Goal: Use online tool/utility: Utilize a website feature to perform a specific function

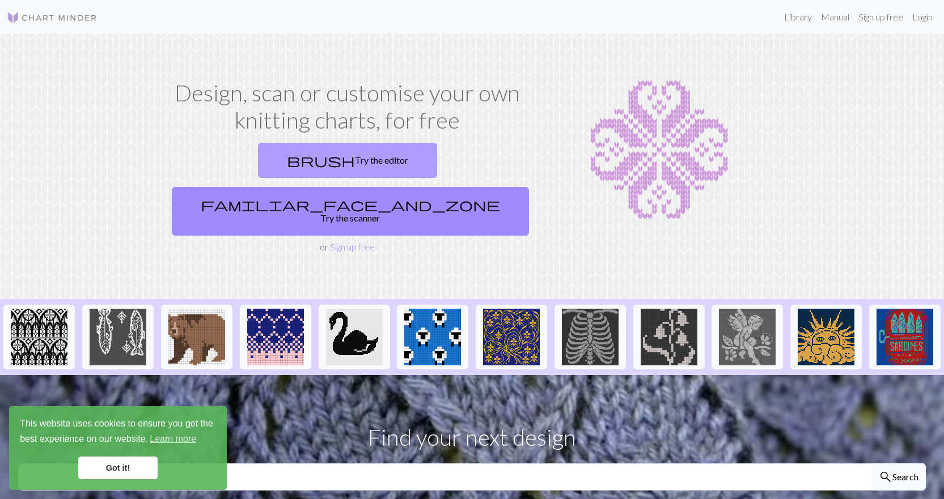
click at [277, 161] on link "brush Try the editor" at bounding box center [347, 160] width 179 height 35
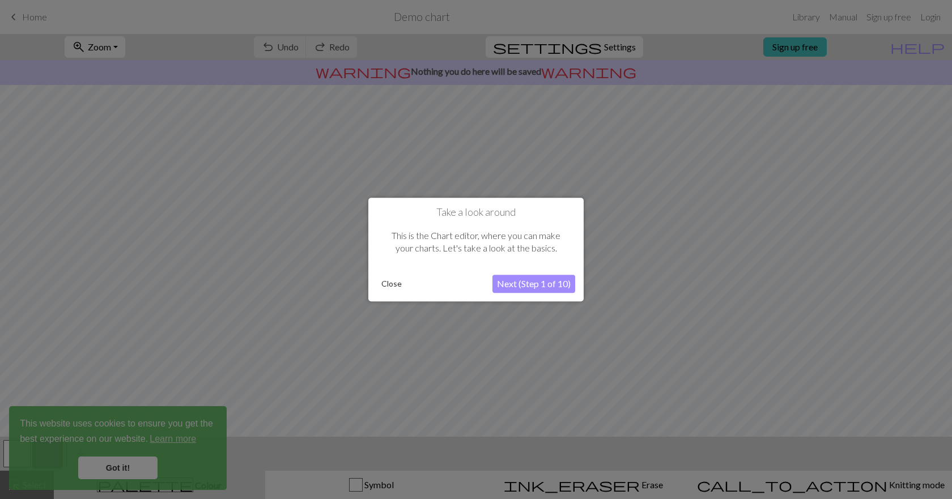
click at [390, 284] on button "Close" at bounding box center [391, 284] width 29 height 17
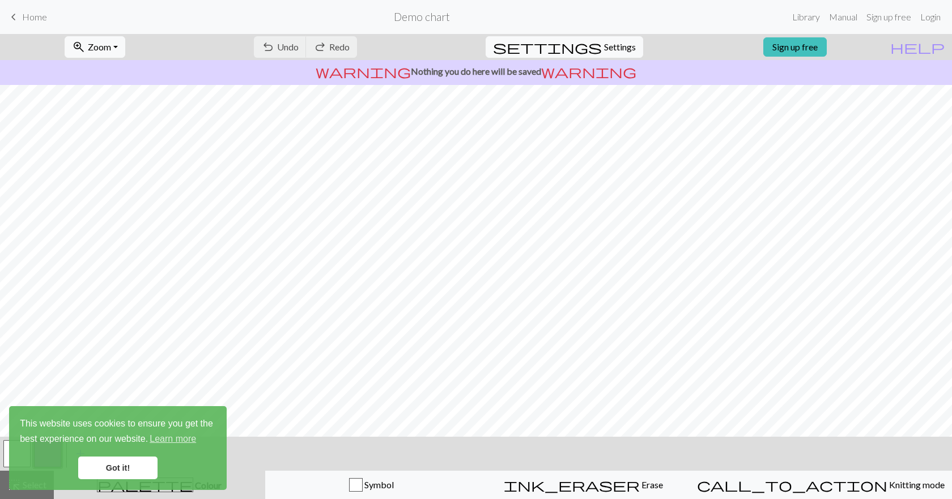
click at [114, 469] on link "Got it!" at bounding box center [117, 468] width 79 height 23
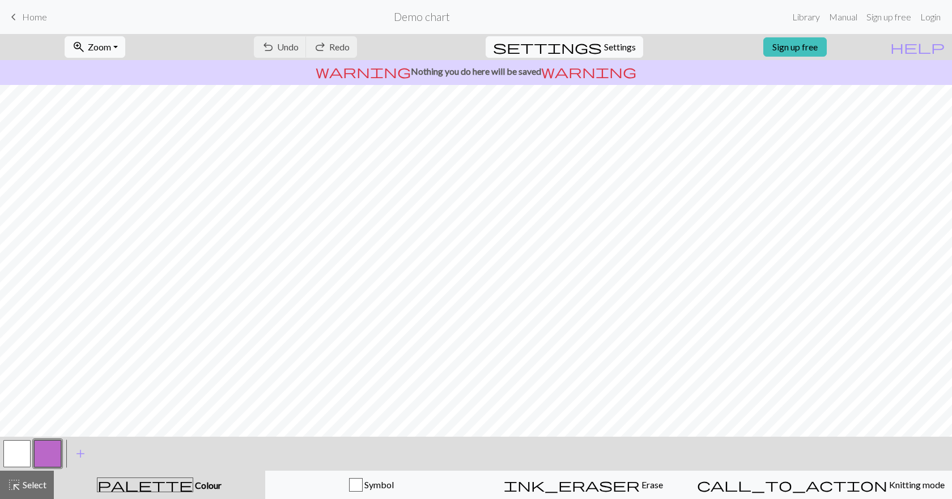
click at [42, 458] on button "button" at bounding box center [47, 454] width 27 height 27
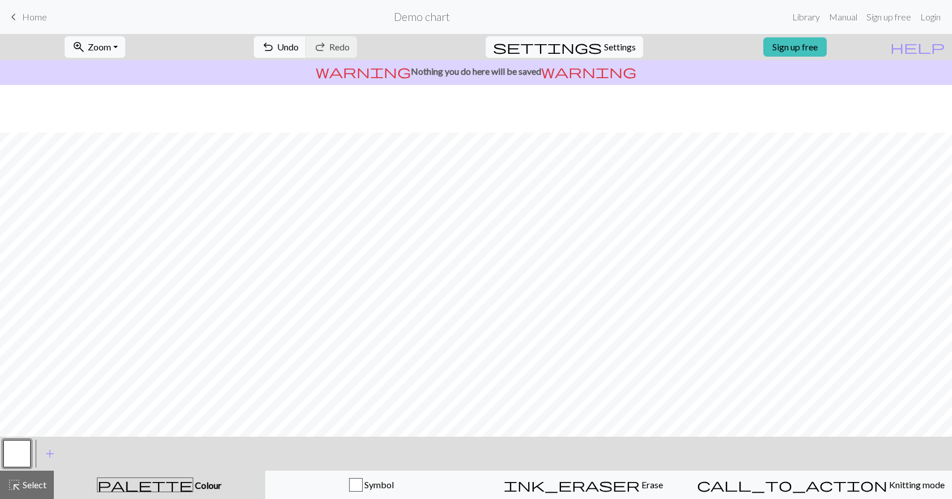
scroll to position [70, 0]
click at [44, 457] on span "add" at bounding box center [50, 454] width 14 height 16
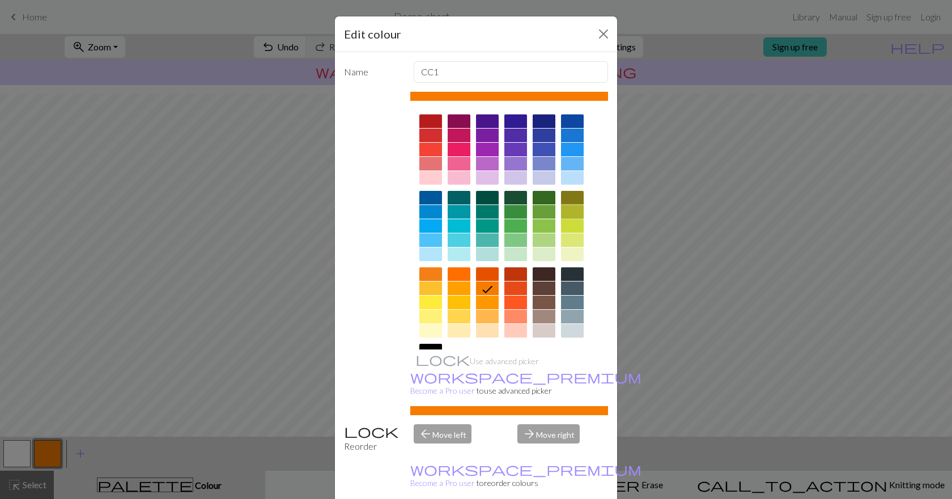
click at [567, 213] on div at bounding box center [572, 212] width 23 height 14
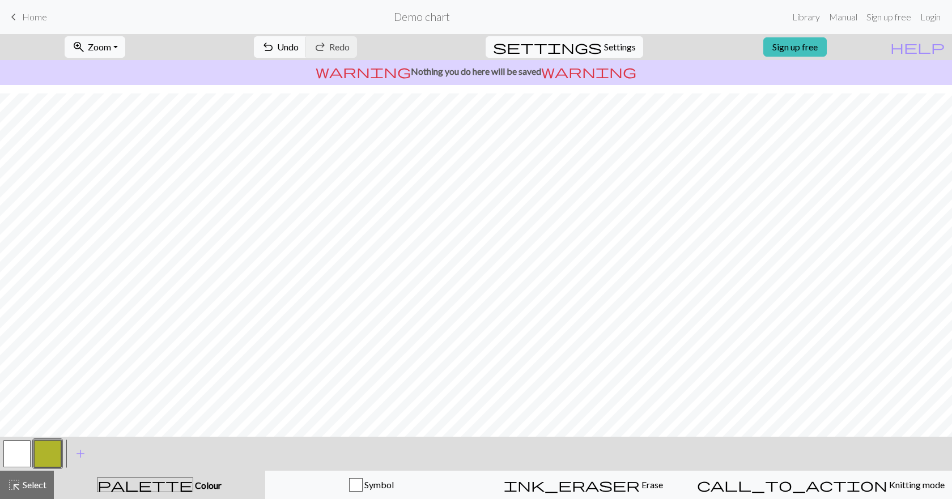
click at [41, 456] on button "button" at bounding box center [47, 454] width 27 height 27
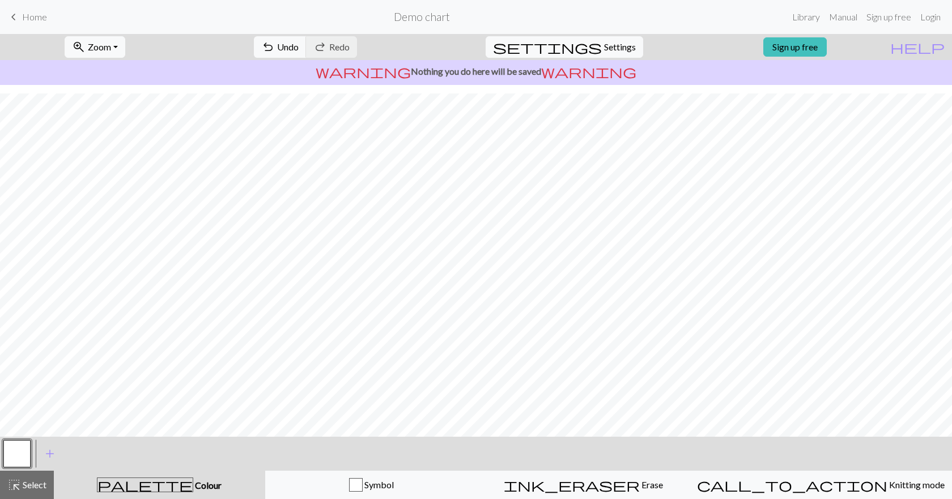
click at [12, 450] on button "button" at bounding box center [16, 454] width 27 height 27
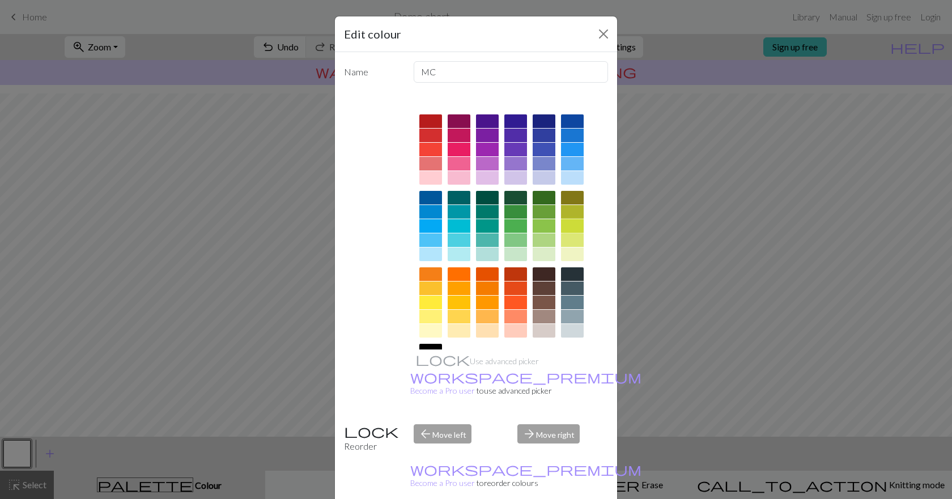
click at [565, 225] on div at bounding box center [572, 226] width 23 height 14
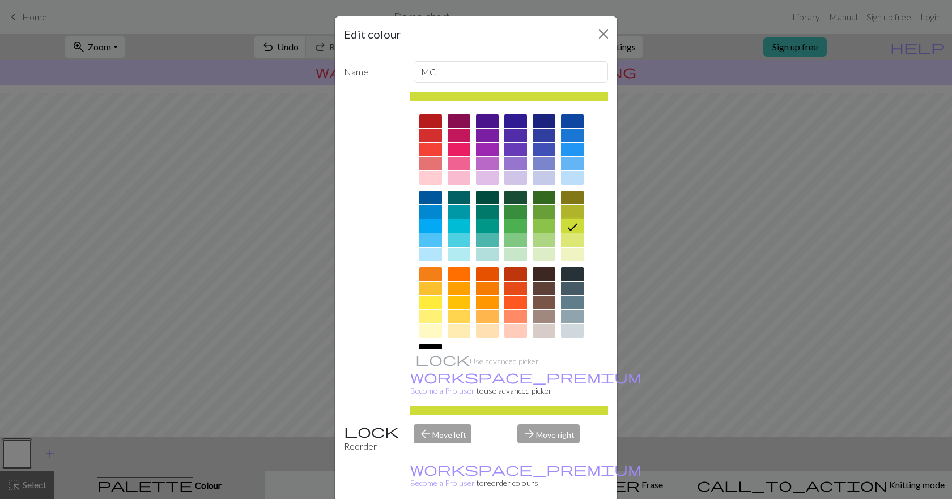
click at [571, 210] on div at bounding box center [572, 212] width 23 height 14
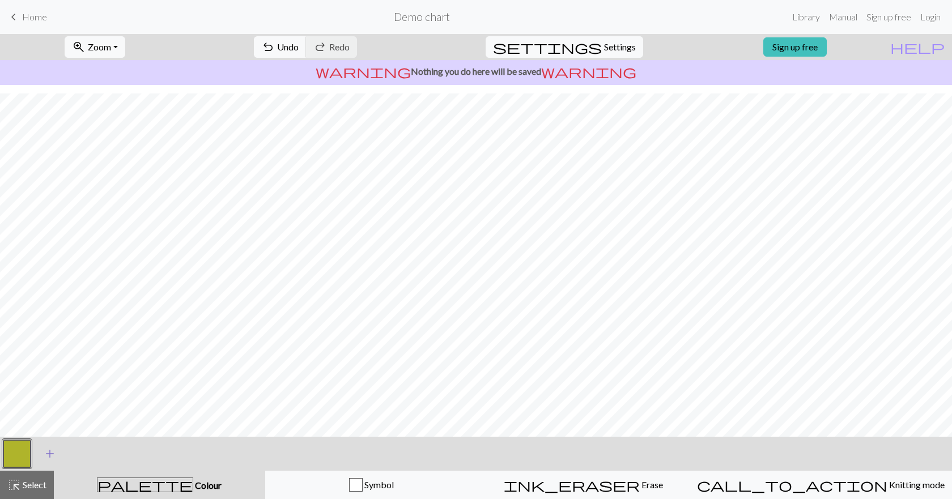
click at [52, 456] on span "add" at bounding box center [50, 454] width 14 height 16
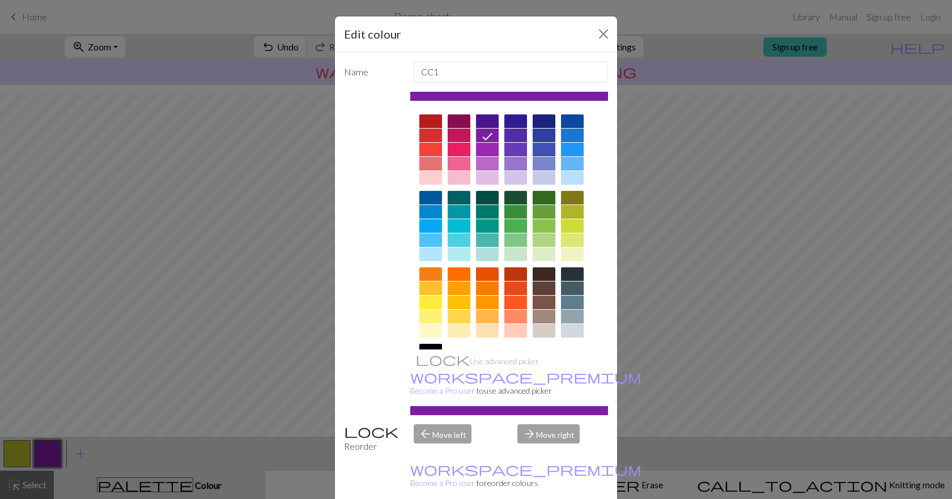
click at [457, 149] on div at bounding box center [459, 150] width 23 height 14
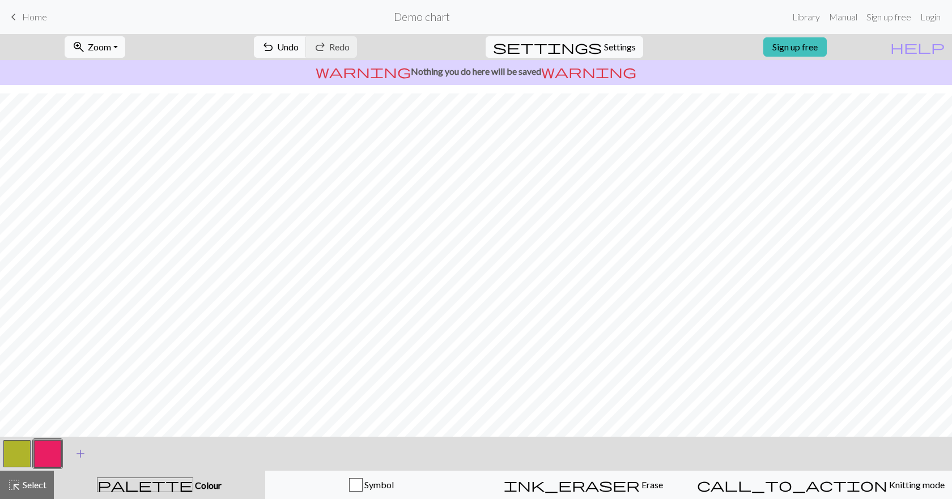
click at [78, 448] on span "add" at bounding box center [81, 454] width 14 height 16
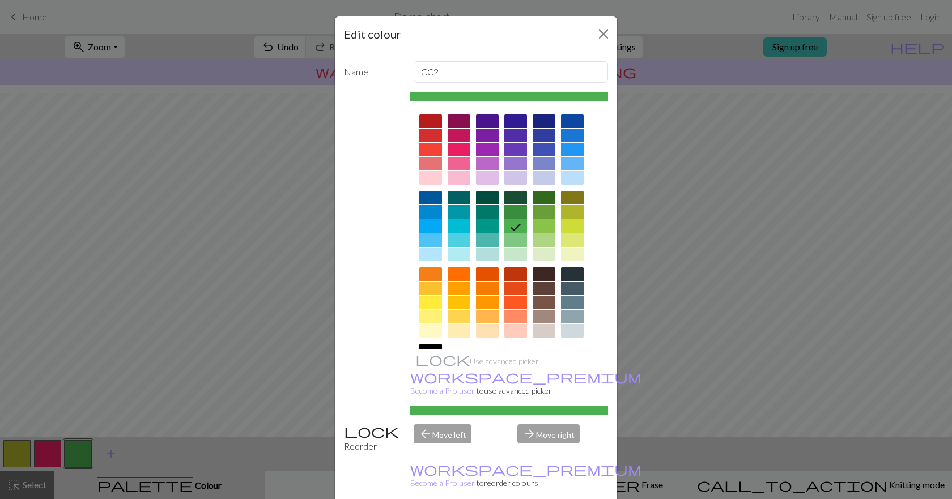
click at [866, 245] on div "Edit colour Name CC2 Use advanced picker workspace_premium Become a Pro user to…" at bounding box center [476, 249] width 952 height 499
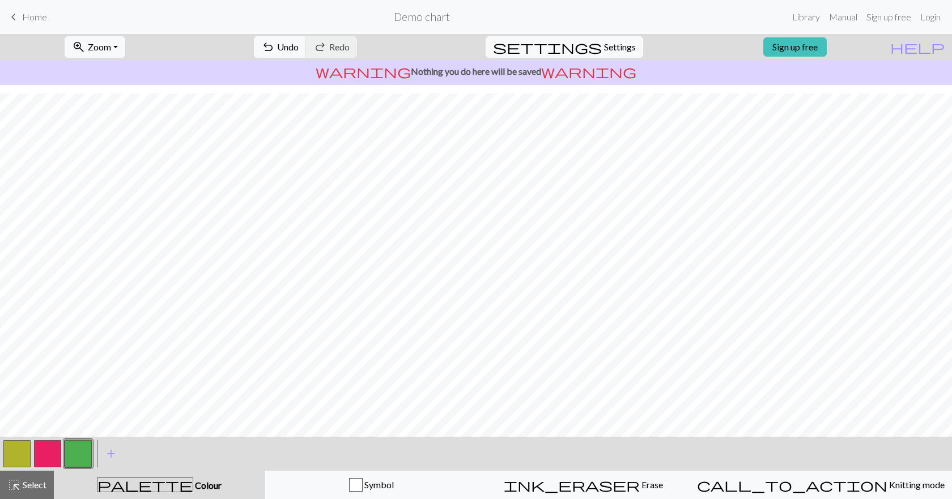
click at [11, 457] on button "button" at bounding box center [16, 454] width 27 height 27
click at [17, 455] on button "button" at bounding box center [16, 454] width 27 height 27
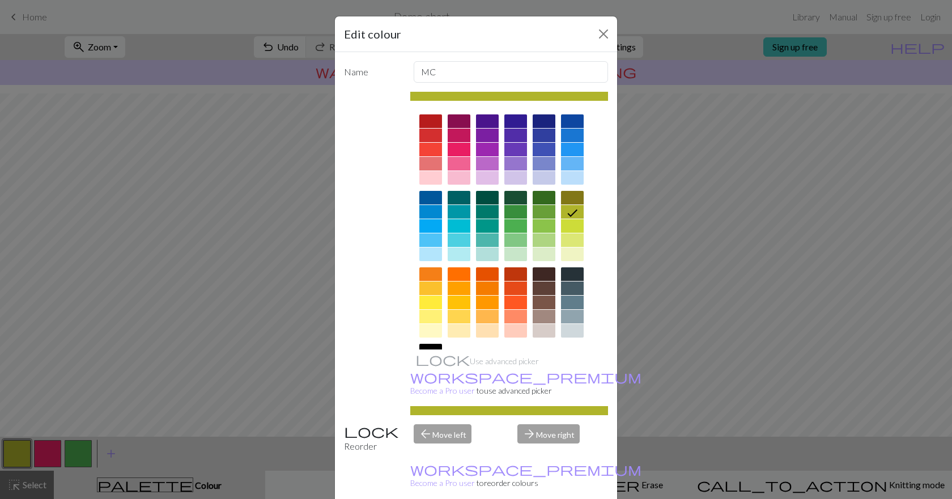
click at [565, 227] on div at bounding box center [572, 226] width 23 height 14
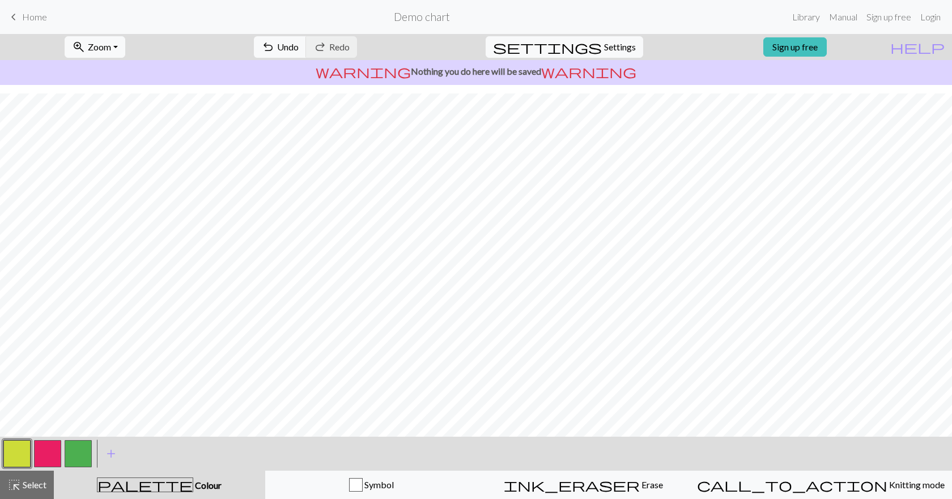
click at [39, 462] on button "button" at bounding box center [47, 454] width 27 height 27
click at [112, 451] on span "add" at bounding box center [111, 454] width 14 height 16
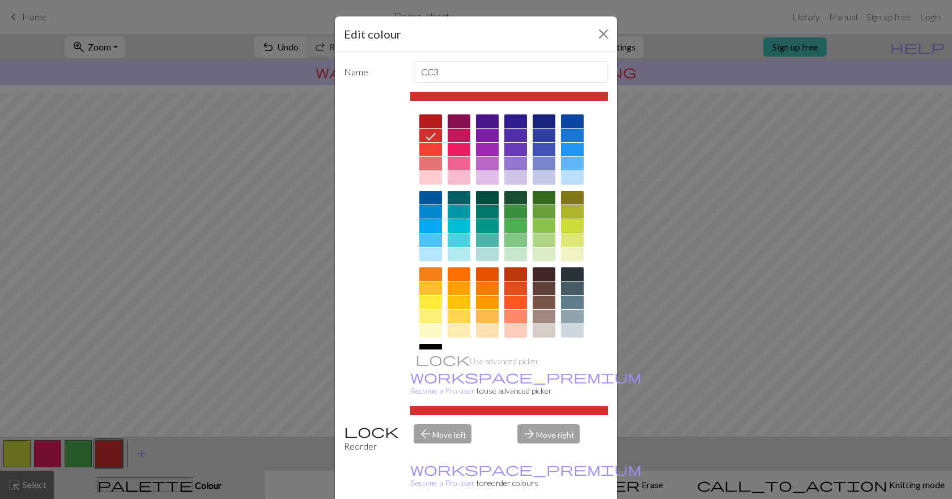
click at [722, 189] on div "Edit colour Name CC3 Use advanced picker workspace_premium Become a Pro user to…" at bounding box center [476, 249] width 952 height 499
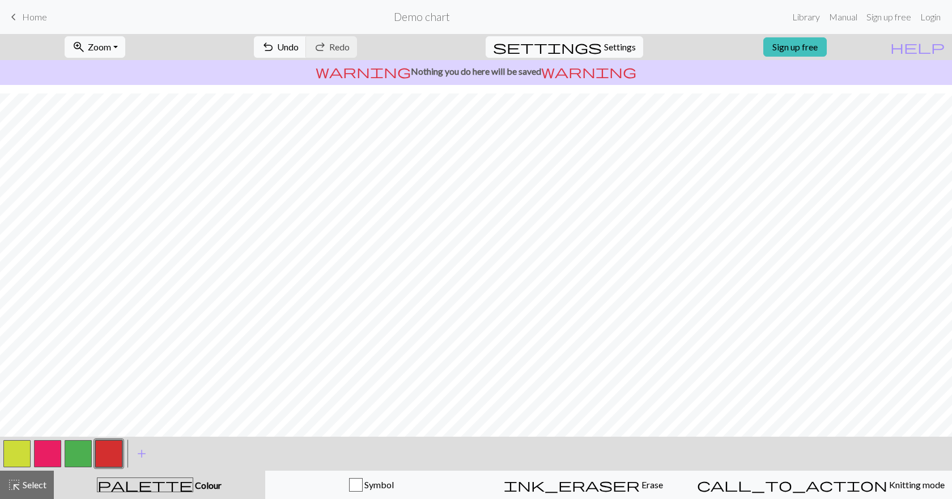
click at [24, 452] on button "button" at bounding box center [16, 454] width 27 height 27
click at [23, 446] on button "button" at bounding box center [16, 454] width 27 height 27
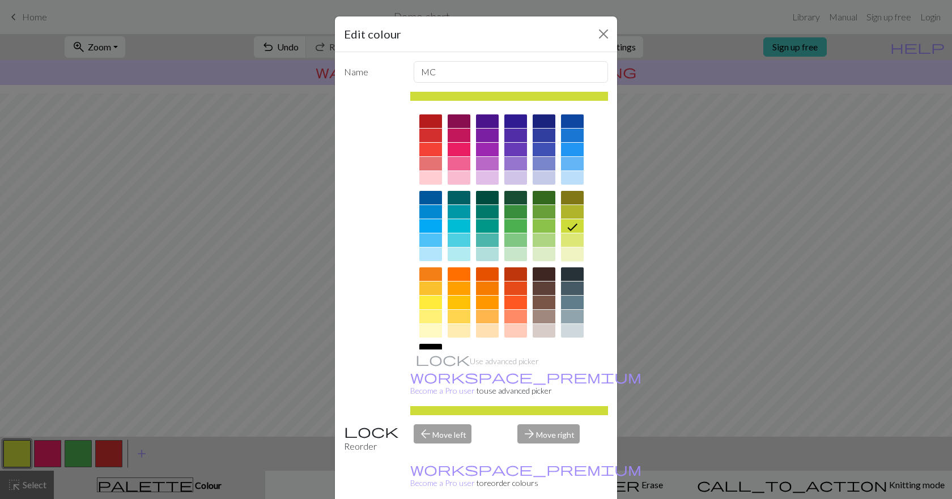
click at [562, 253] on div at bounding box center [572, 255] width 23 height 14
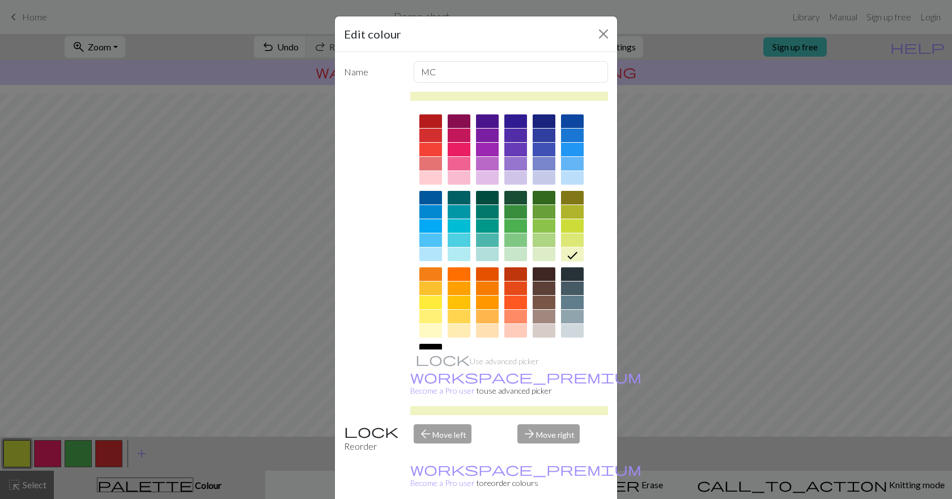
click at [535, 253] on div at bounding box center [544, 255] width 23 height 14
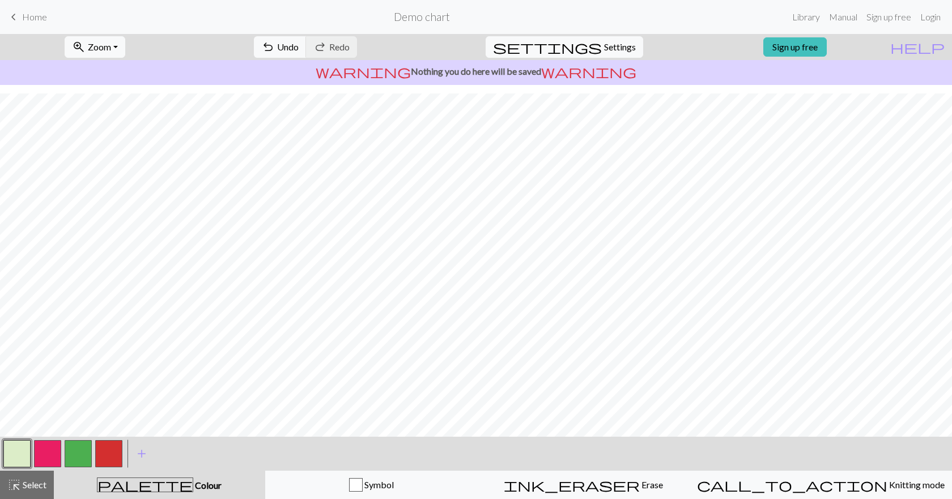
click at [20, 456] on button "button" at bounding box center [16, 454] width 27 height 27
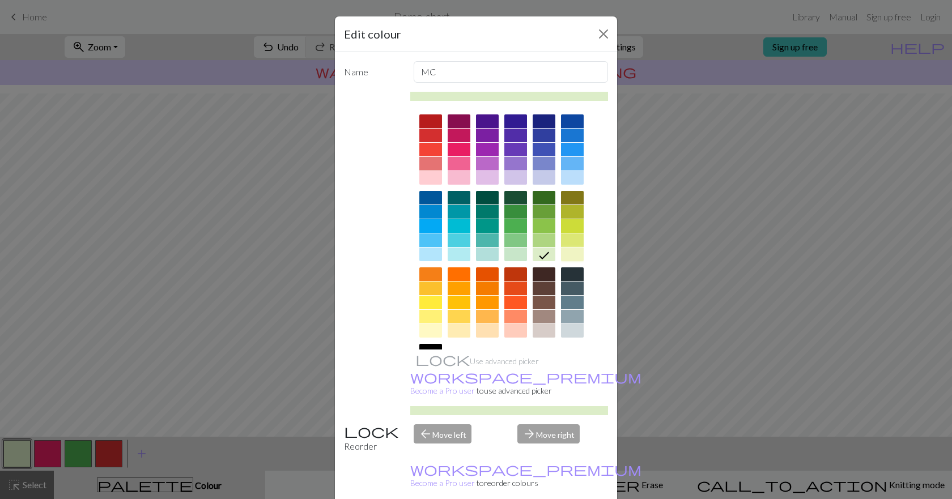
click at [561, 249] on div at bounding box center [572, 255] width 23 height 14
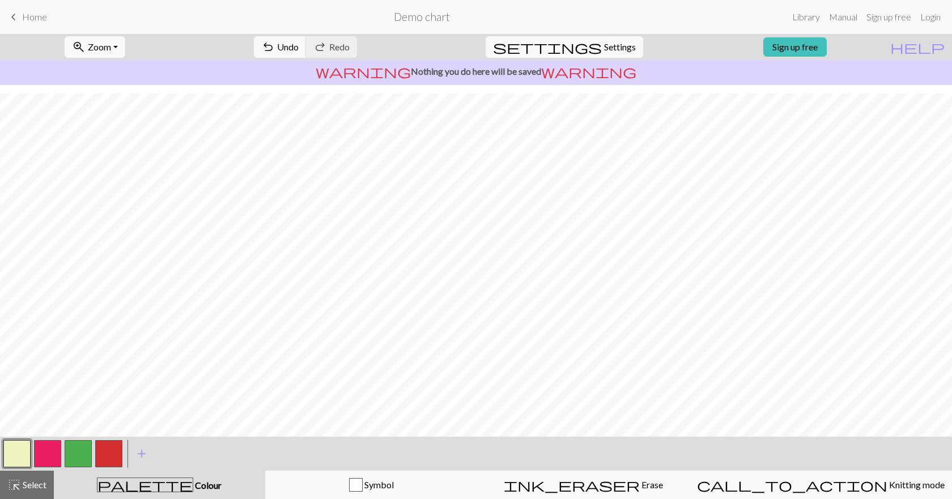
click at [12, 450] on button "button" at bounding box center [16, 454] width 27 height 27
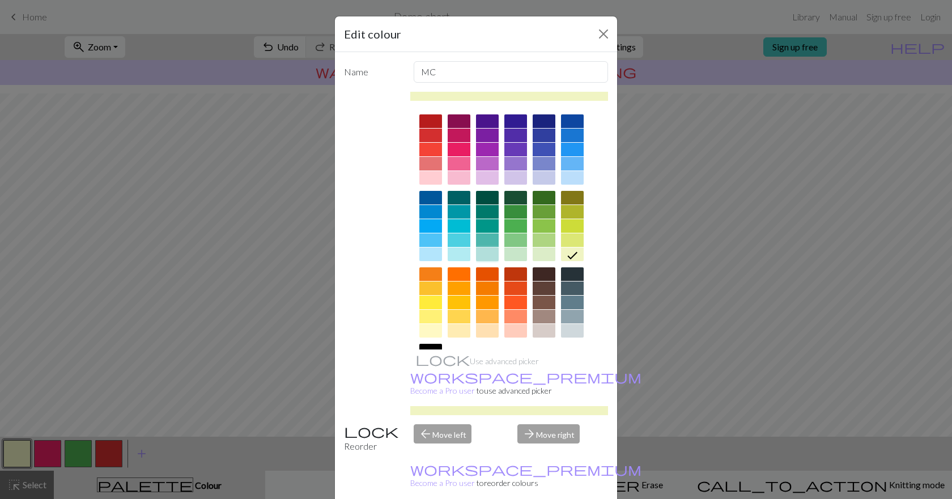
click at [490, 257] on div at bounding box center [487, 255] width 23 height 14
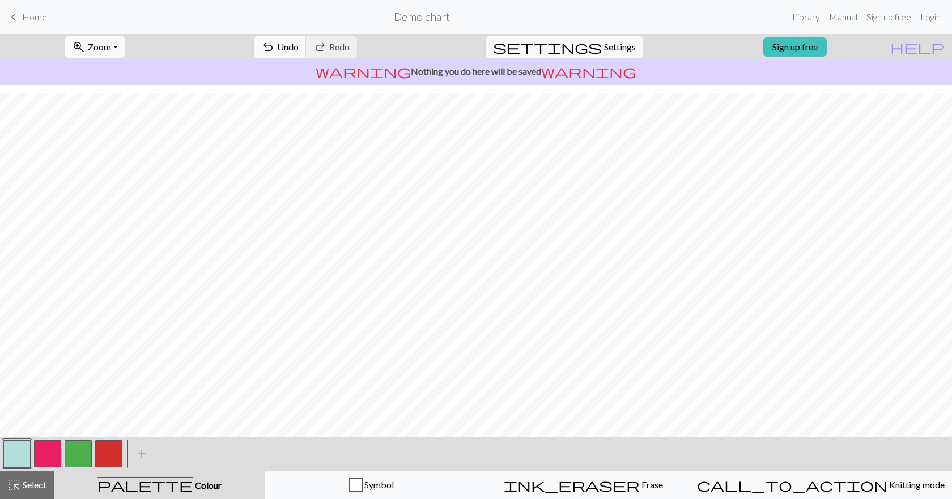
click at [17, 455] on button "button" at bounding box center [16, 454] width 27 height 27
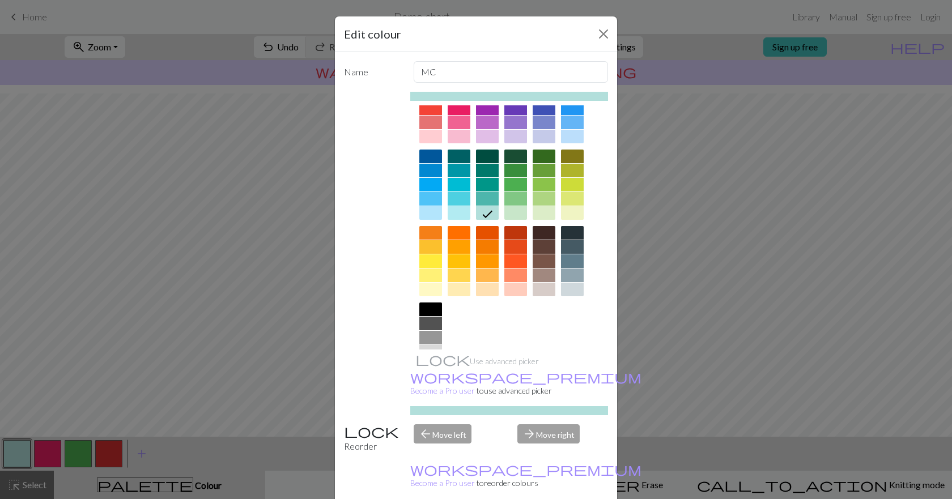
scroll to position [78, 0]
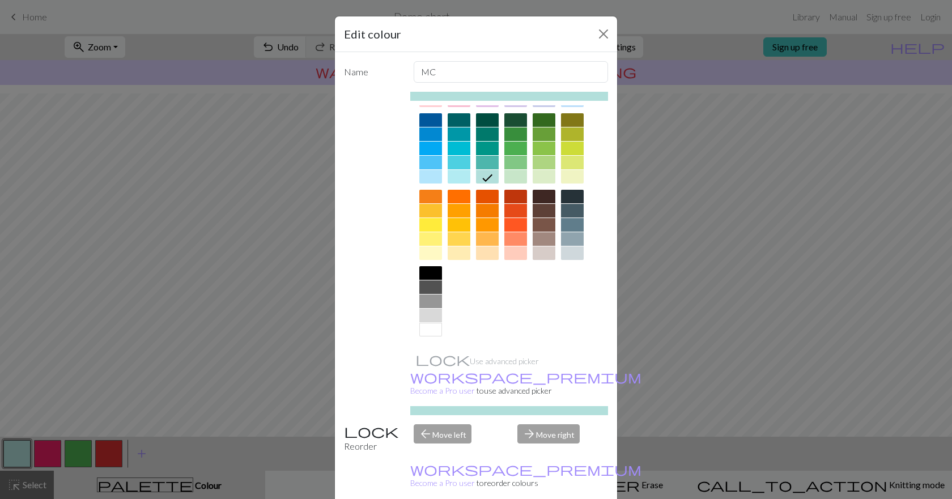
click at [805, 254] on div "Edit colour Name MC Use advanced picker workspace_premium Become a Pro user to …" at bounding box center [476, 249] width 952 height 499
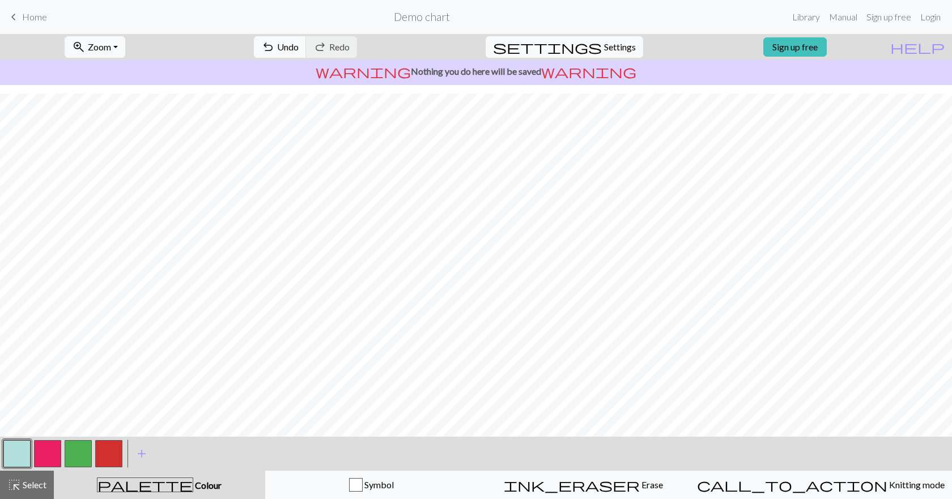
click at [73, 457] on button "button" at bounding box center [78, 454] width 27 height 27
drag, startPoint x: 73, startPoint y: 457, endPoint x: 48, endPoint y: 455, distance: 25.6
click at [48, 455] on div at bounding box center [63, 454] width 122 height 31
click at [66, 456] on button "button" at bounding box center [78, 454] width 27 height 27
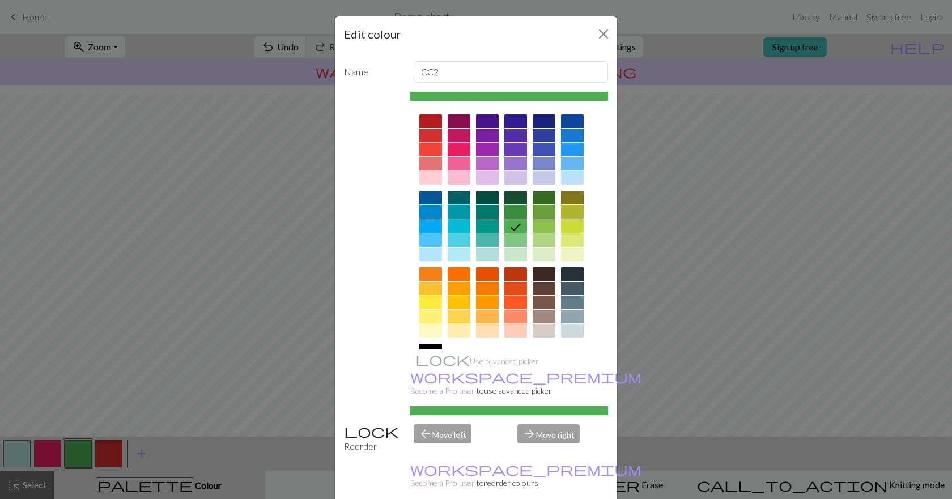
click at [462, 206] on div at bounding box center [459, 212] width 23 height 14
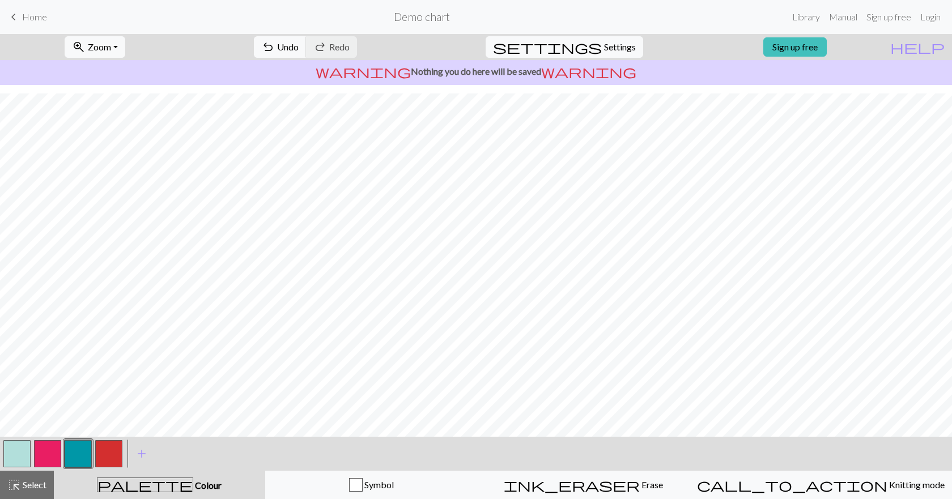
click at [13, 450] on button "button" at bounding box center [16, 454] width 27 height 27
click at [20, 443] on button "button" at bounding box center [16, 454] width 27 height 27
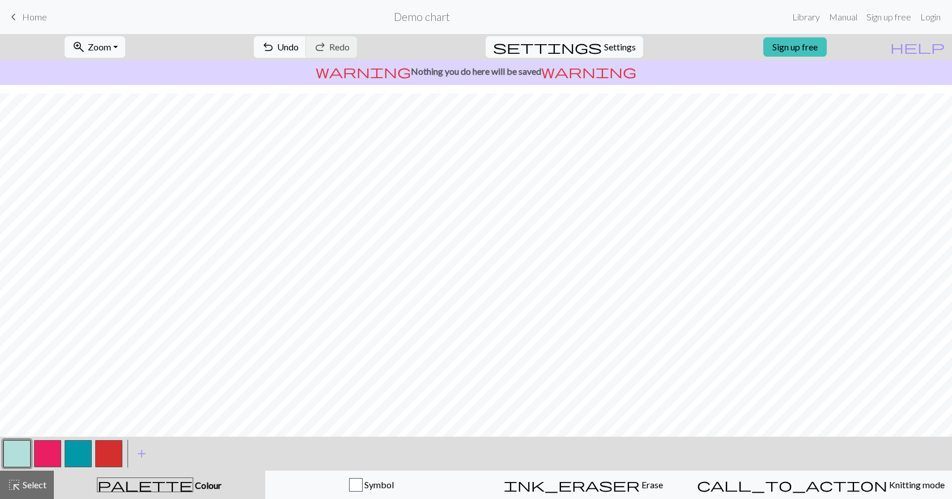
click at [72, 459] on button "button" at bounding box center [78, 454] width 27 height 27
click at [63, 448] on div at bounding box center [78, 454] width 31 height 31
click at [71, 452] on button "button" at bounding box center [78, 454] width 27 height 27
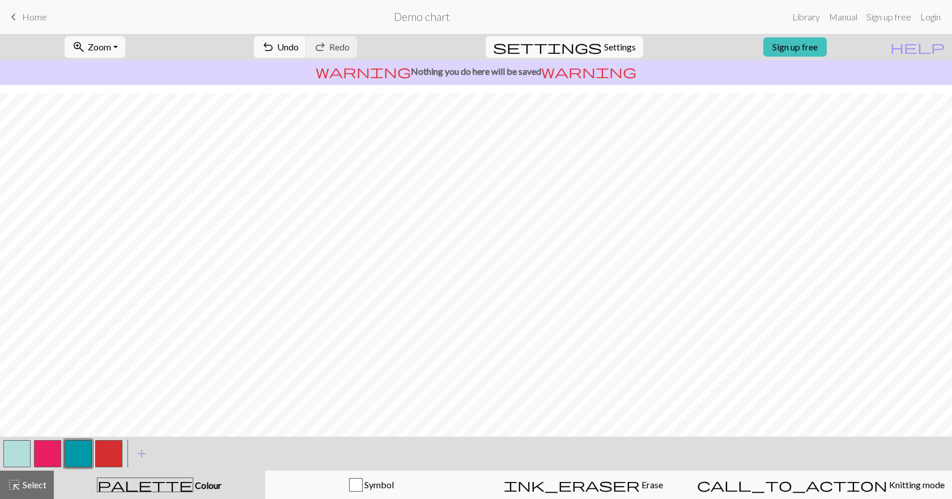
click at [18, 448] on button "button" at bounding box center [16, 454] width 27 height 27
click at [26, 450] on button "button" at bounding box center [16, 454] width 27 height 27
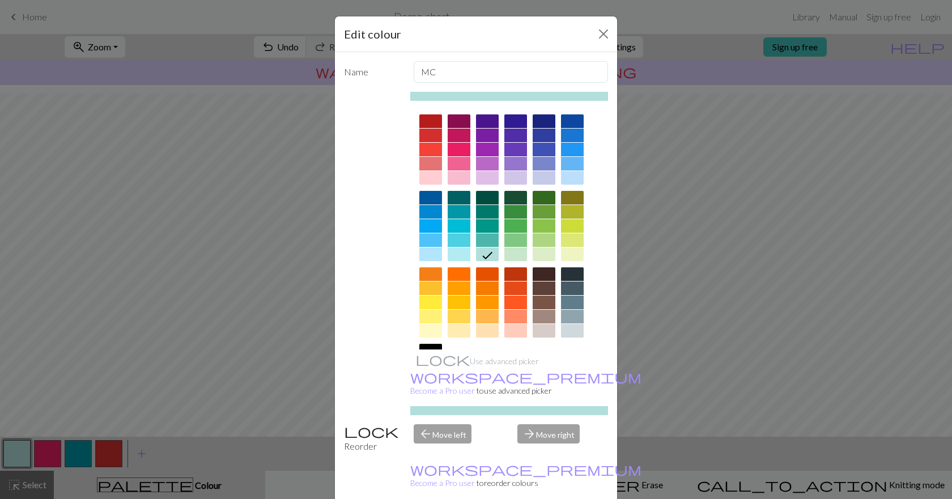
click at [486, 258] on icon at bounding box center [488, 256] width 14 height 14
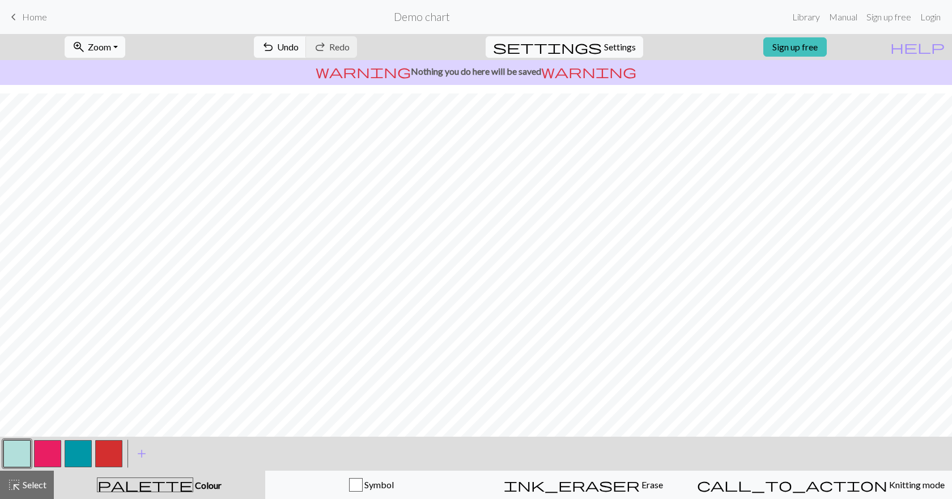
click at [80, 451] on button "button" at bounding box center [78, 454] width 27 height 27
click at [86, 457] on button "button" at bounding box center [78, 454] width 27 height 27
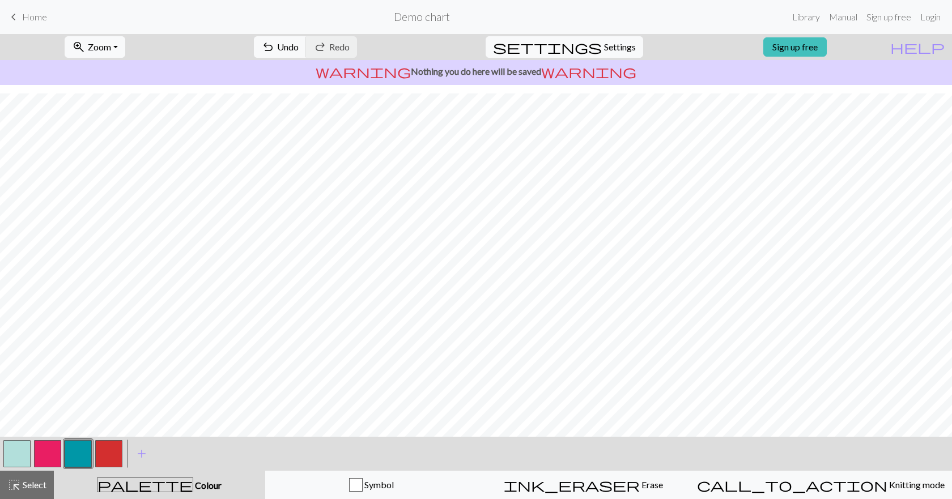
click at [24, 453] on button "button" at bounding box center [16, 454] width 27 height 27
click at [19, 456] on button "button" at bounding box center [16, 454] width 27 height 27
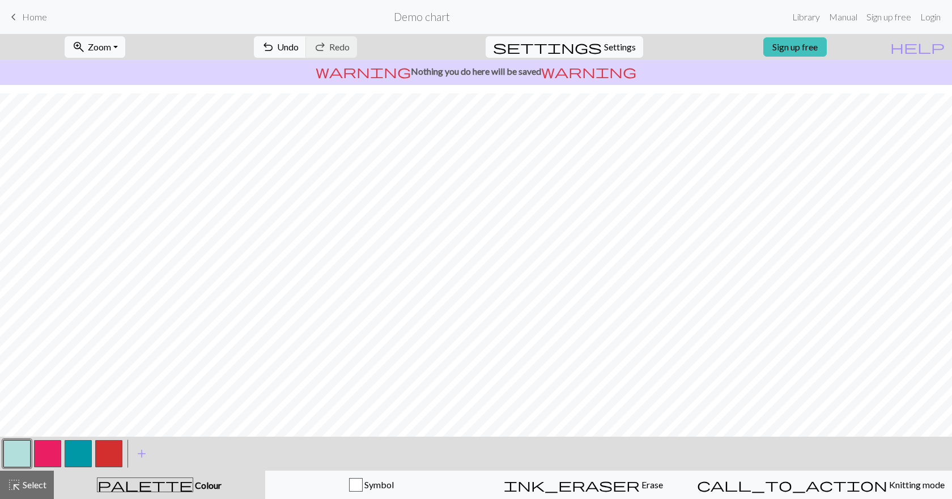
click at [82, 455] on button "button" at bounding box center [78, 454] width 27 height 27
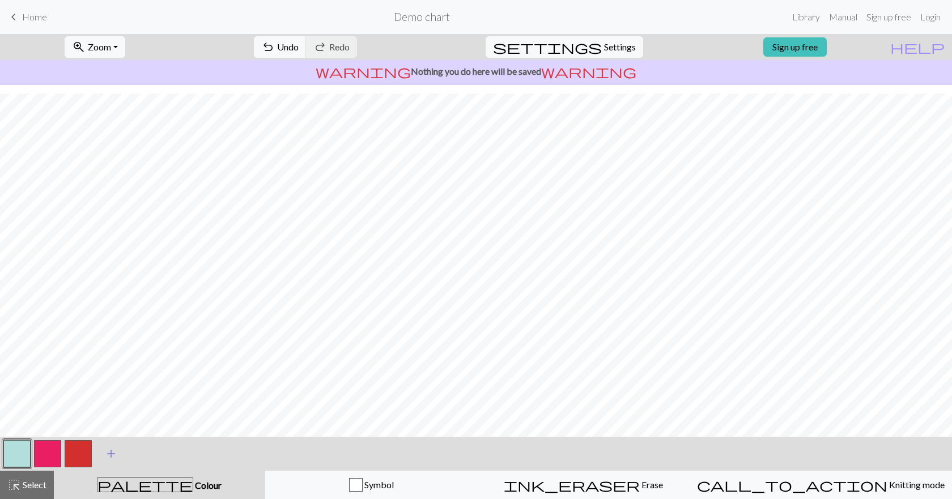
click at [116, 454] on span "add" at bounding box center [111, 454] width 14 height 16
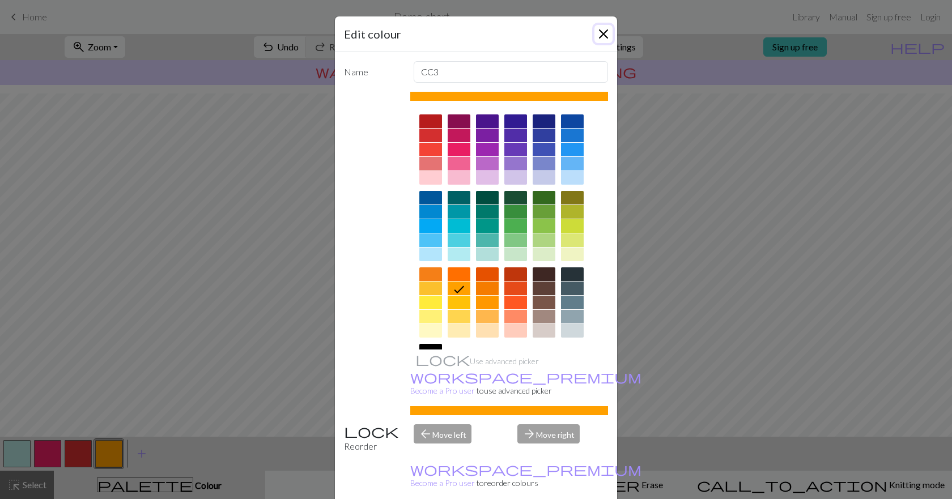
click at [604, 36] on button "Close" at bounding box center [604, 34] width 18 height 18
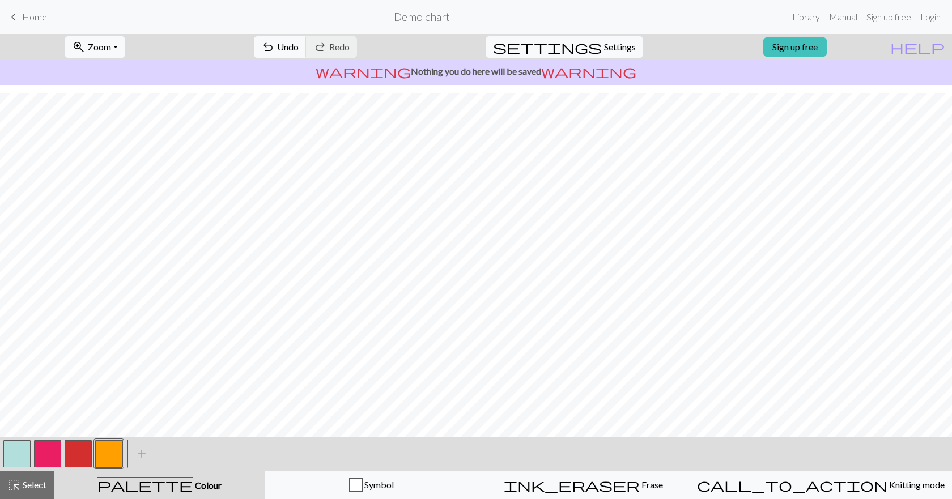
click at [27, 455] on button "button" at bounding box center [16, 454] width 27 height 27
click at [50, 459] on button "button" at bounding box center [47, 454] width 27 height 27
click at [50, 455] on button "button" at bounding box center [47, 454] width 27 height 27
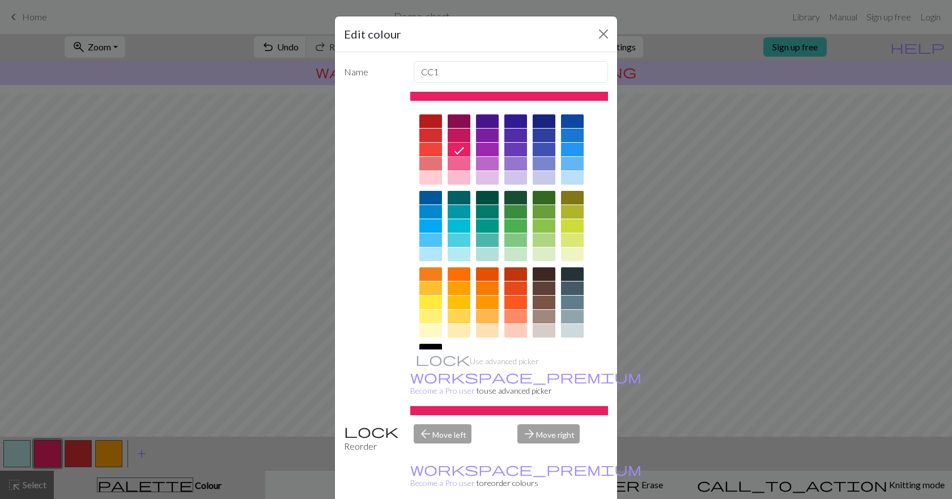
click at [455, 147] on icon at bounding box center [459, 151] width 14 height 14
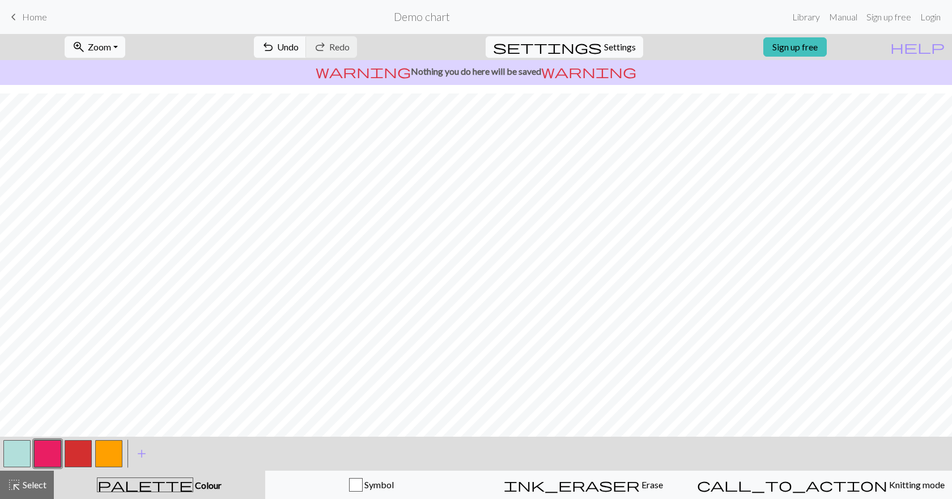
click at [19, 450] on button "button" at bounding box center [16, 454] width 27 height 27
click at [24, 454] on button "button" at bounding box center [16, 454] width 27 height 27
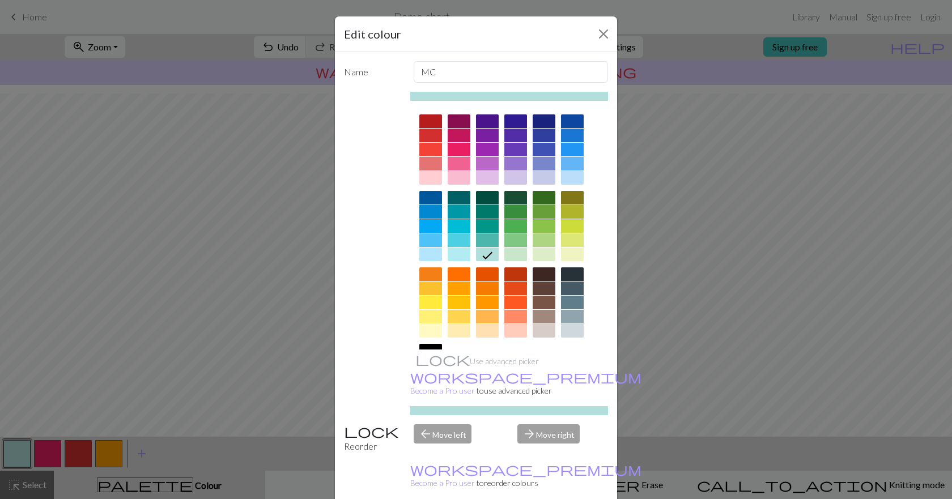
click at [543, 256] on div at bounding box center [544, 255] width 23 height 14
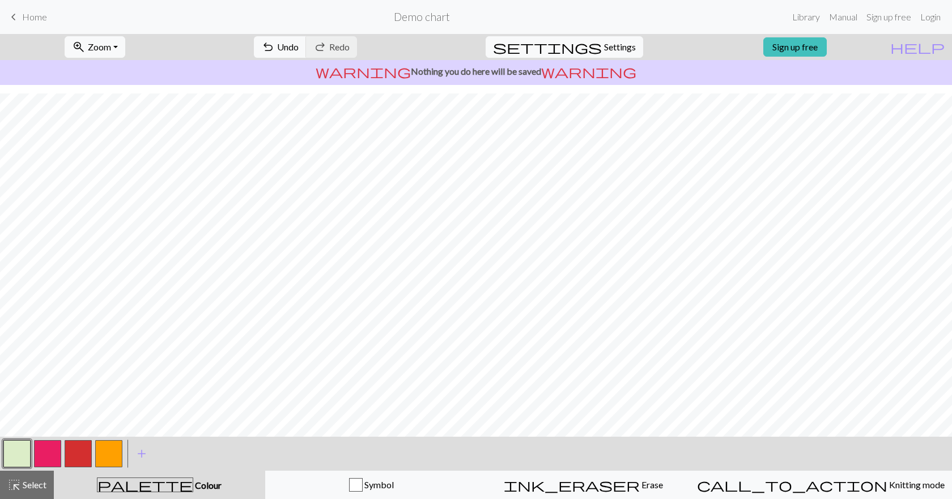
click at [52, 452] on button "button" at bounding box center [47, 454] width 27 height 27
click at [50, 447] on button "button" at bounding box center [47, 454] width 27 height 27
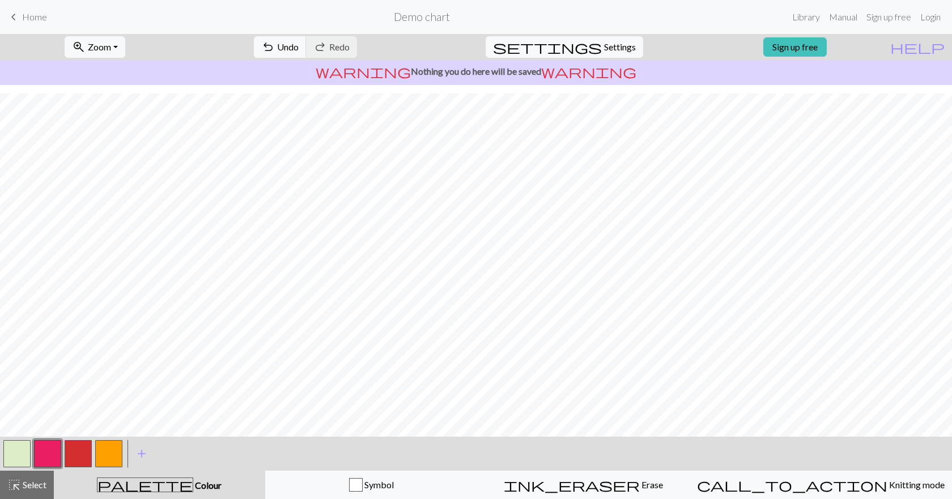
click at [22, 452] on button "button" at bounding box center [16, 454] width 27 height 27
click at [25, 452] on button "button" at bounding box center [16, 454] width 27 height 27
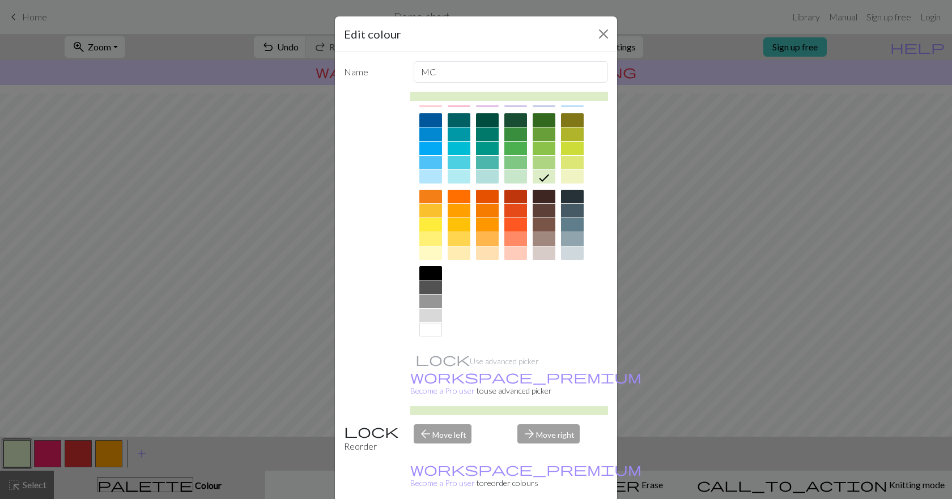
click at [431, 335] on div at bounding box center [431, 330] width 23 height 14
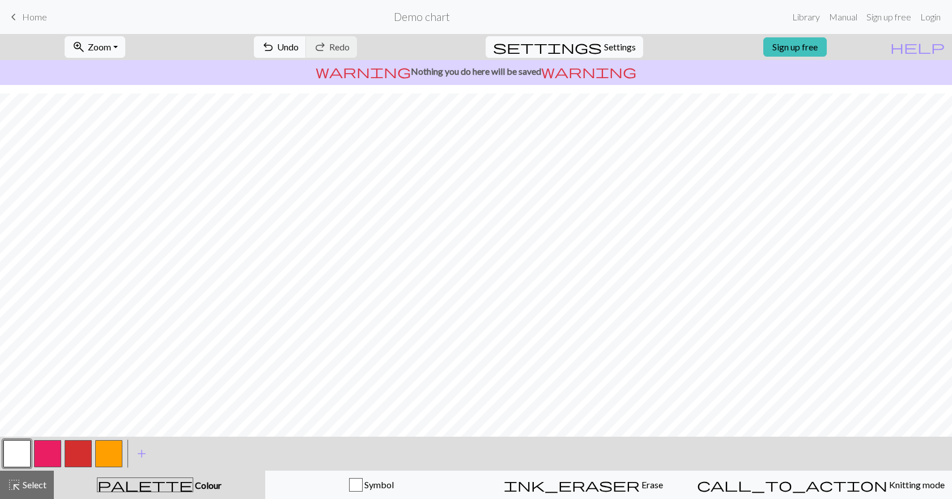
click at [51, 457] on button "button" at bounding box center [47, 454] width 27 height 27
click at [11, 444] on button "button" at bounding box center [16, 454] width 27 height 27
click at [50, 446] on button "button" at bounding box center [47, 454] width 27 height 27
click at [78, 454] on button "button" at bounding box center [78, 454] width 27 height 27
click at [107, 457] on button "button" at bounding box center [108, 454] width 27 height 27
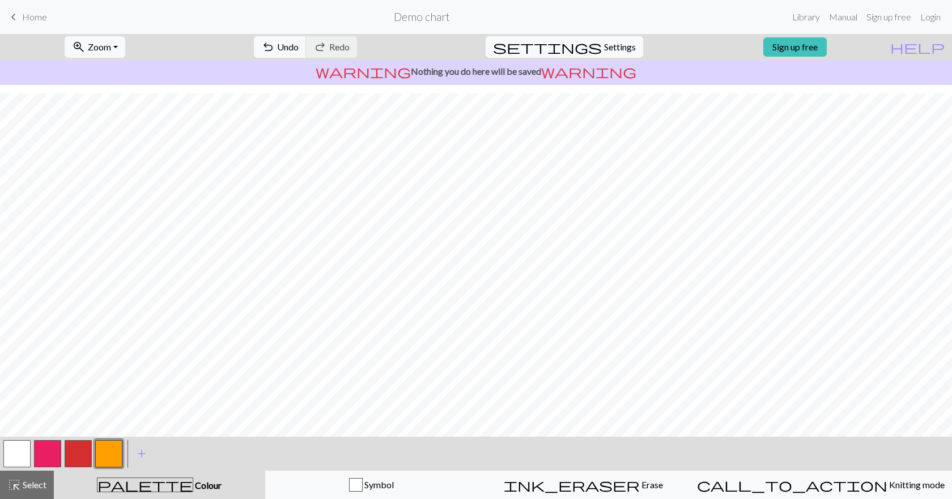
click at [99, 458] on button "button" at bounding box center [108, 454] width 27 height 27
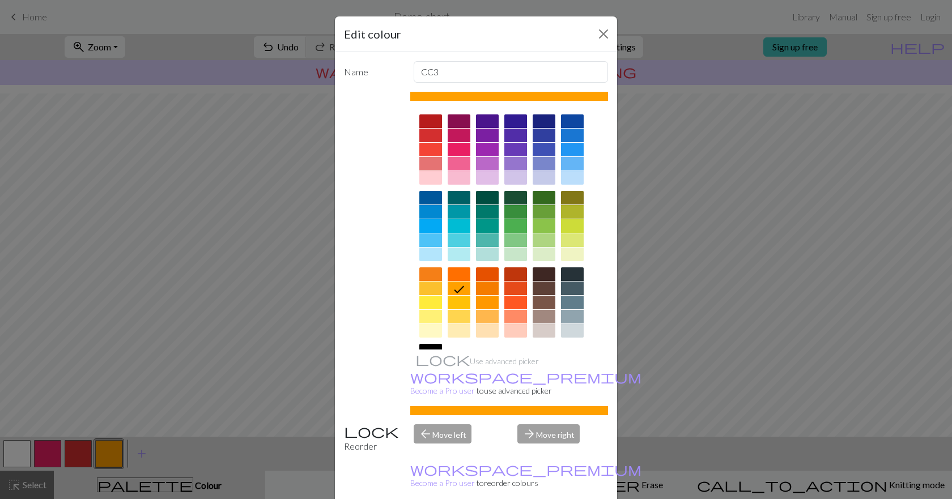
click at [134, 395] on div "Edit colour Name CC3 Use advanced picker workspace_premium Become a Pro user to…" at bounding box center [476, 249] width 952 height 499
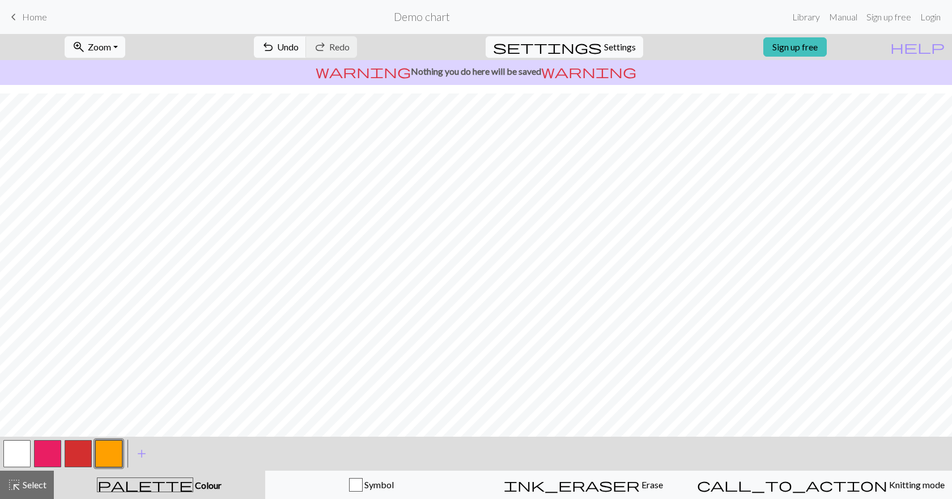
click at [73, 458] on button "button" at bounding box center [78, 454] width 27 height 27
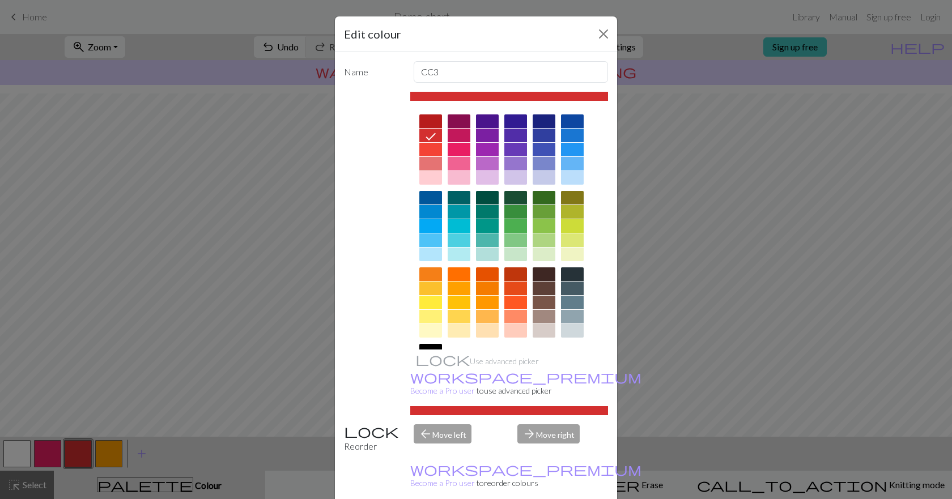
click at [455, 196] on div at bounding box center [459, 198] width 23 height 14
